Goal: Information Seeking & Learning: Learn about a topic

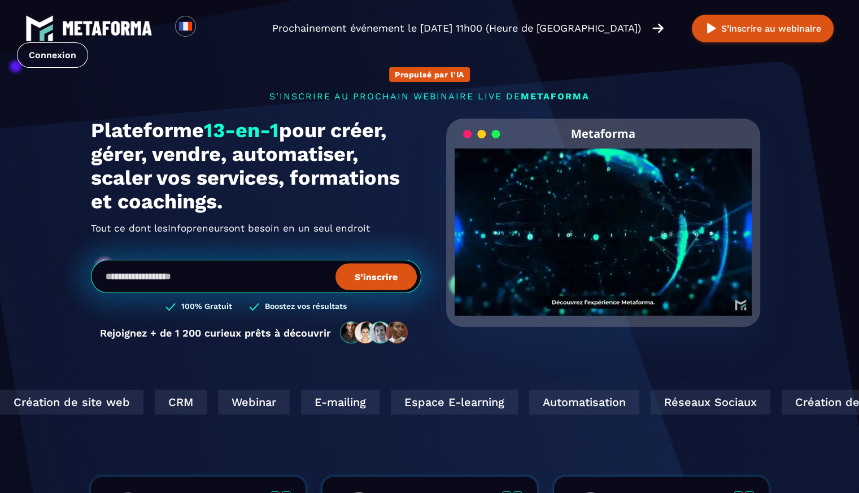
click at [278, 275] on input "email" at bounding box center [256, 276] width 330 height 33
click at [275, 223] on h2 "Tout ce dont les Infopreneurs Organismes De Formation ont besoin en un seul end…" at bounding box center [256, 228] width 330 height 18
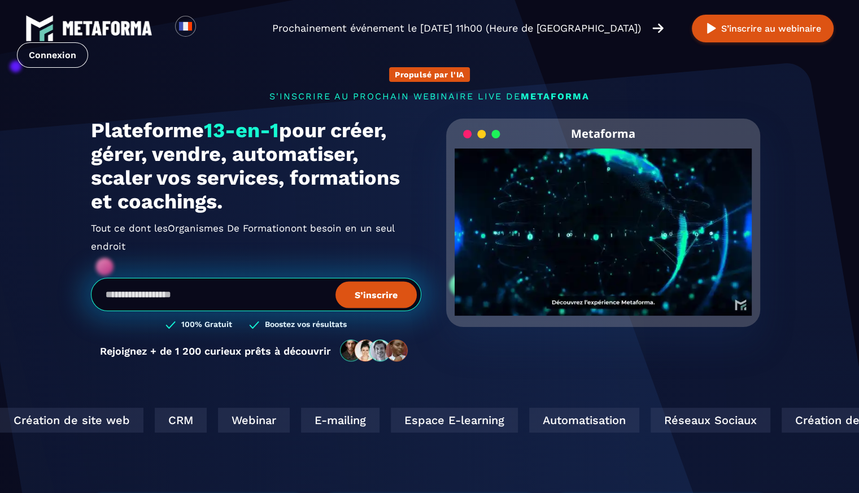
click at [279, 237] on span "Organismes De Formation" at bounding box center [229, 228] width 123 height 18
click at [273, 231] on span "Organismes De Formation" at bounding box center [229, 228] width 123 height 18
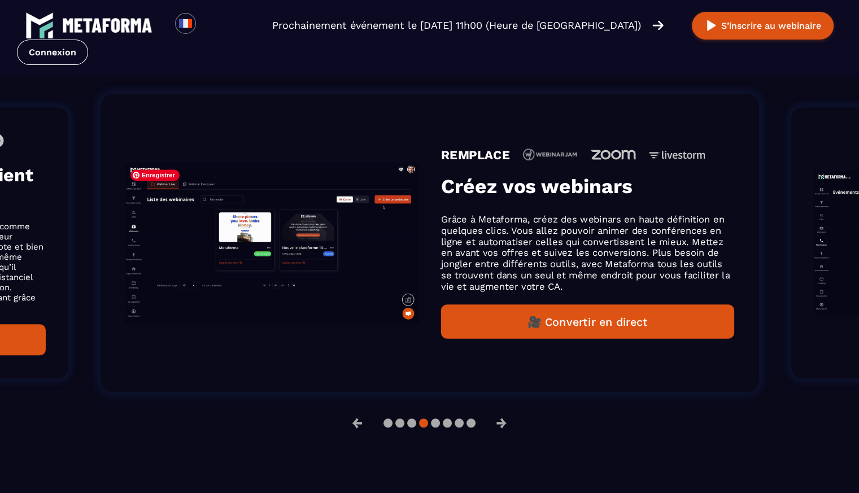
scroll to position [757, 0]
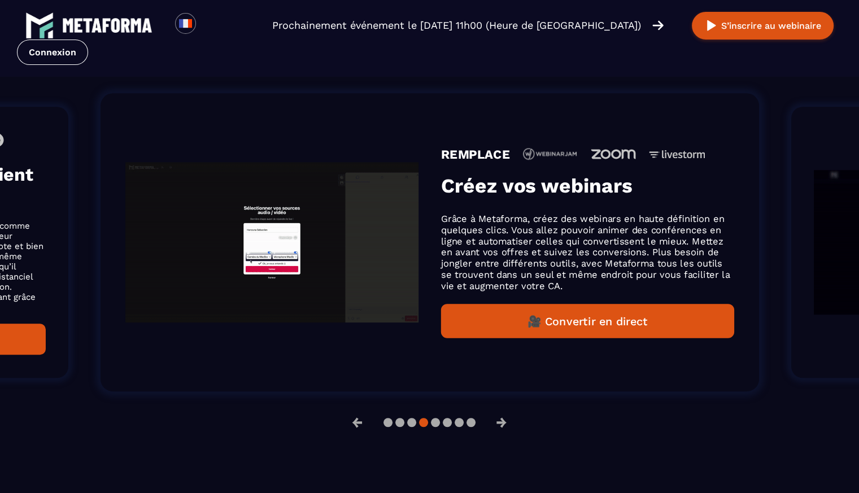
click at [498, 320] on button "🎥 Convertir en direct" at bounding box center [587, 321] width 293 height 34
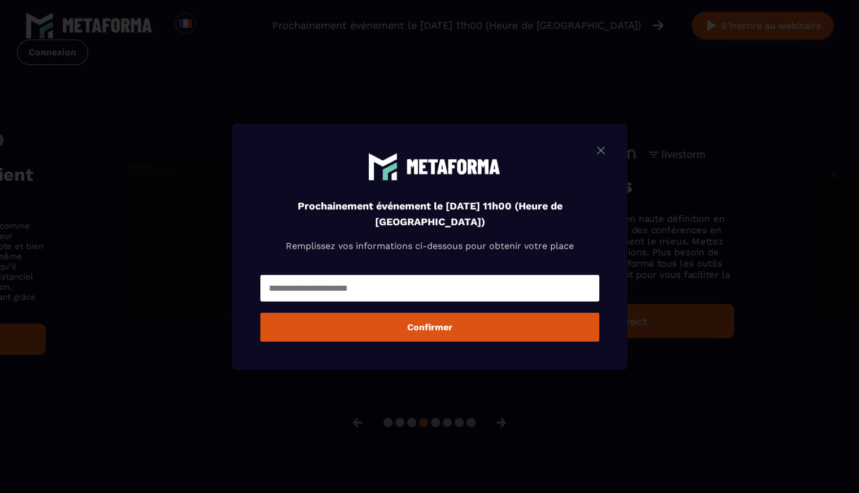
click at [607, 146] on img "Modal window" at bounding box center [601, 150] width 14 height 14
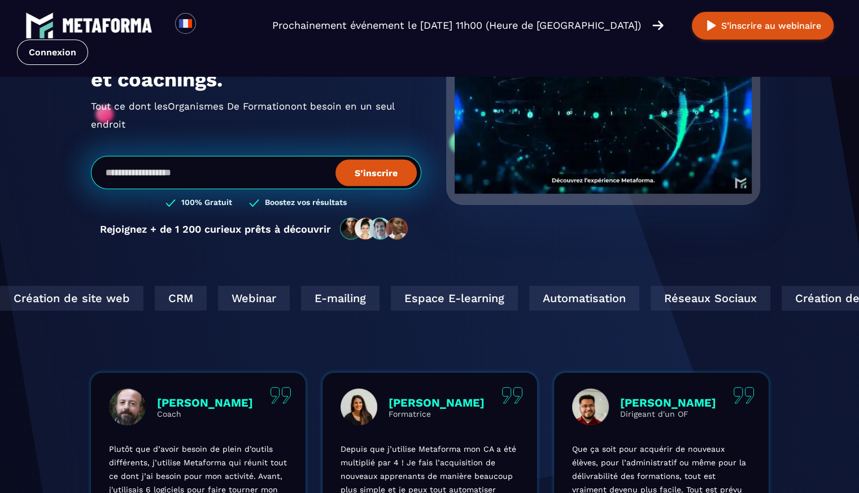
scroll to position [0, 0]
